Goal: Task Accomplishment & Management: Manage account settings

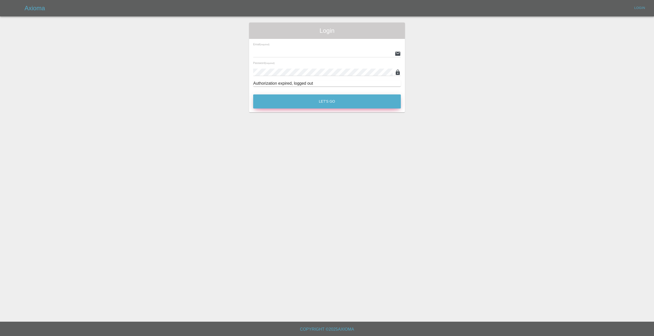
type input "[EMAIL_ADDRESS][DOMAIN_NAME]"
click at [312, 99] on button "Let's Go" at bounding box center [327, 101] width 148 height 14
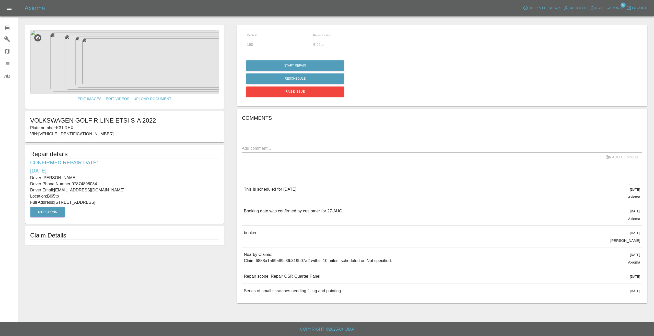
click at [111, 307] on main "Edit Images Edit Videos Upload Document VOLKSWAGEN GOLF R-LINE ETSI S-A 2022 Pl…" at bounding box center [327, 160] width 654 height 321
click at [311, 76] on button "Reschedule" at bounding box center [295, 78] width 98 height 10
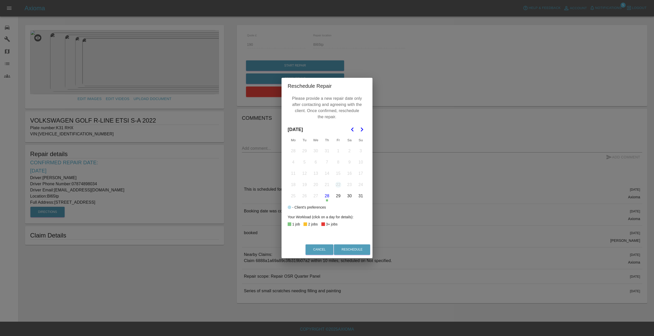
click at [337, 195] on button "29" at bounding box center [338, 195] width 11 height 11
click at [347, 247] on button "Reschedule" at bounding box center [352, 249] width 36 height 10
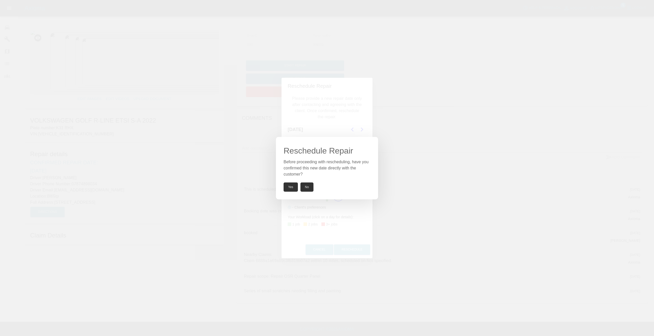
click at [292, 186] on button "Yes" at bounding box center [291, 186] width 14 height 9
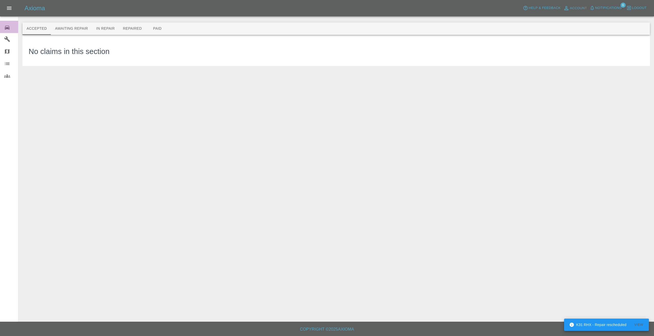
click at [7, 26] on icon at bounding box center [7, 28] width 5 height 4
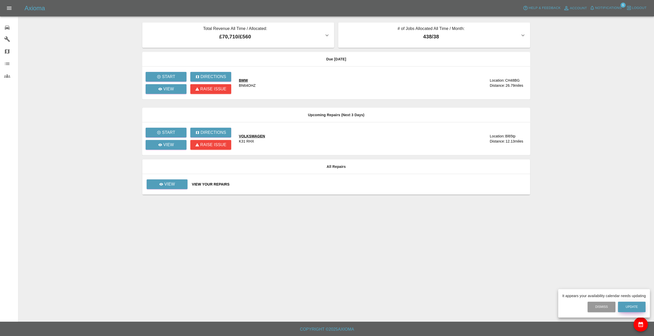
click at [631, 305] on button "Update" at bounding box center [632, 306] width 28 height 10
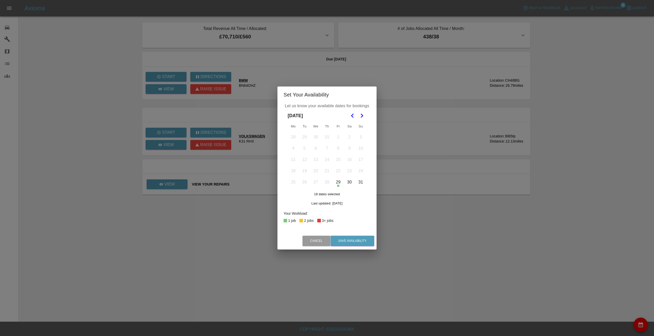
click at [362, 115] on icon "Go to the Next Month" at bounding box center [362, 115] width 6 height 6
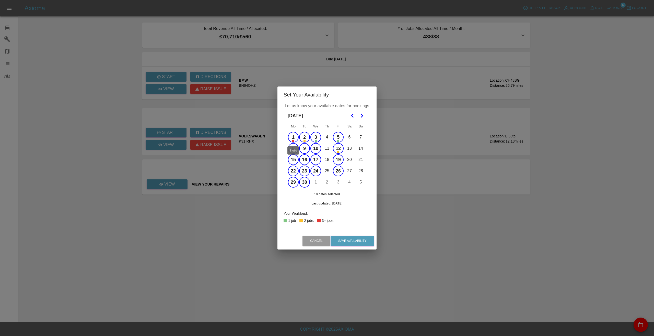
click at [292, 136] on button "1" at bounding box center [293, 137] width 11 height 11
click at [305, 134] on button "2" at bounding box center [304, 137] width 11 height 11
click at [357, 235] on div "Cancel Save Availability" at bounding box center [327, 240] width 99 height 17
click at [357, 239] on button "Save Availability" at bounding box center [353, 240] width 44 height 10
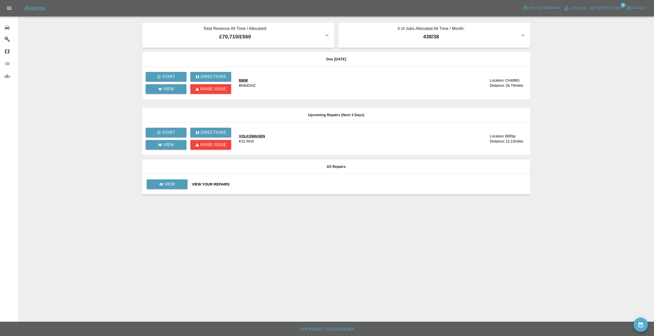
click at [4, 26] on icon at bounding box center [7, 28] width 6 height 6
click at [79, 59] on main "Total Revenue All Time / Allocated: £70,710 / £560 Sprayway Smart Repairs NW : …" at bounding box center [327, 160] width 654 height 321
click at [78, 110] on main "Total Revenue All Time / Allocated: £70,710 / £560 Sprayway Smart Repairs NW : …" at bounding box center [327, 160] width 654 height 321
click at [65, 86] on main "Total Revenue All Time / Allocated: £70,710 / £560 Sprayway Smart Repairs NW : …" at bounding box center [327, 160] width 654 height 321
click at [610, 7] on span "Notifications" at bounding box center [609, 8] width 27 height 6
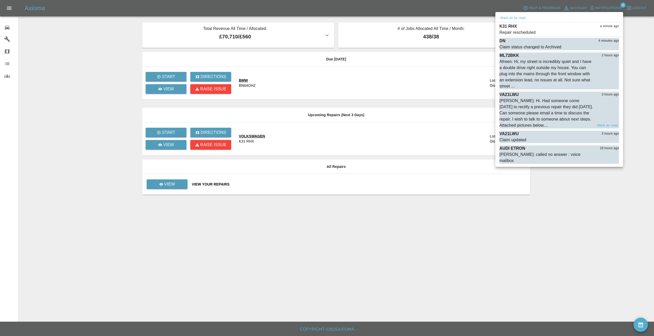
click at [557, 106] on div "[PERSON_NAME]: Hi. Had someone come [DATE] to rectify a previous repair they di…" at bounding box center [547, 113] width 94 height 31
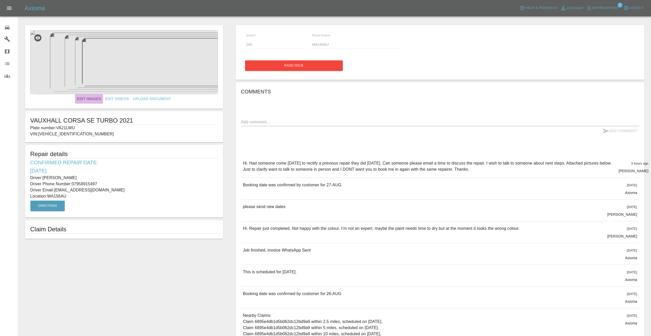
click at [85, 97] on link "Edit Images" at bounding box center [89, 98] width 28 height 9
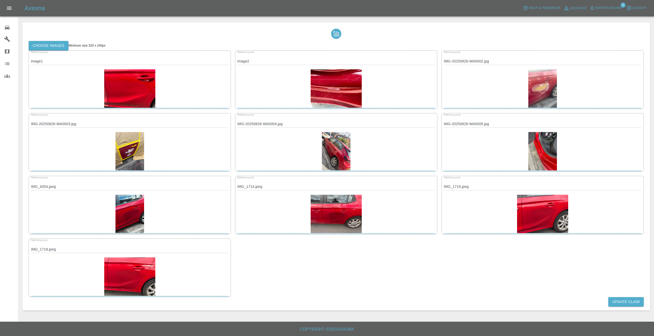
click at [414, 259] on div "Name (required) image1 Name (required) image2 Name (required) IMG-20250826-WA00…" at bounding box center [337, 173] width 616 height 247
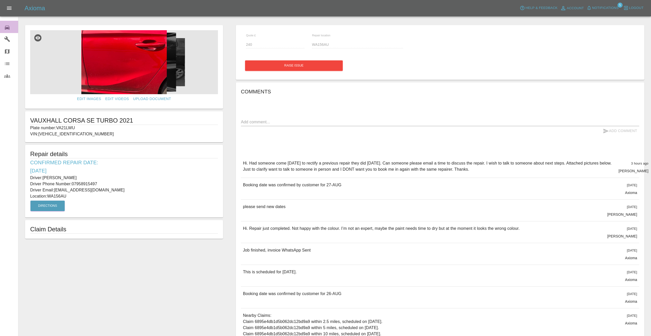
click at [8, 26] on icon at bounding box center [7, 28] width 6 height 6
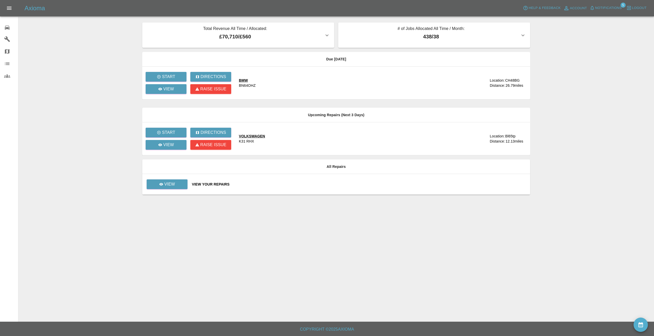
click at [104, 28] on main "Total Revenue All Time / Allocated: £70,710 / £560 Sprayway Smart Repairs NW : …" at bounding box center [327, 160] width 654 height 321
click at [70, 28] on main "Total Revenue All Time / Allocated: £70,710 / £560 Sprayway Smart Repairs NW : …" at bounding box center [327, 160] width 654 height 321
click at [73, 47] on main "Total Revenue All Time / Allocated: £70,710 / £560 Sprayway Smart Repairs NW : …" at bounding box center [327, 160] width 654 height 321
click at [607, 6] on span "Notifications" at bounding box center [609, 8] width 27 height 6
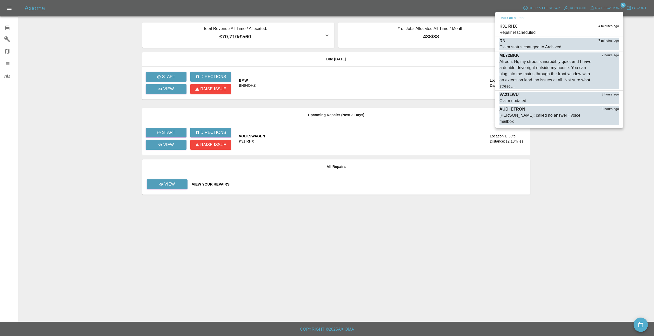
click at [108, 50] on div at bounding box center [327, 168] width 654 height 336
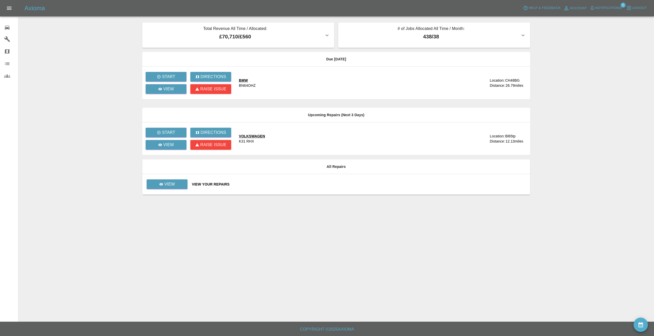
click at [108, 50] on main "Total Revenue All Time / Allocated: £70,710 / £560 Sprayway Smart Repairs NW : …" at bounding box center [327, 160] width 654 height 321
click at [60, 50] on main "Total Revenue All Time / Allocated: £70,710 / £560 Sprayway Smart Repairs NW : …" at bounding box center [327, 160] width 654 height 321
click at [61, 35] on main "Total Revenue All Time / Allocated: £70,710 / £560 Sprayway Smart Repairs NW : …" at bounding box center [327, 160] width 654 height 321
